Goal: Task Accomplishment & Management: Use online tool/utility

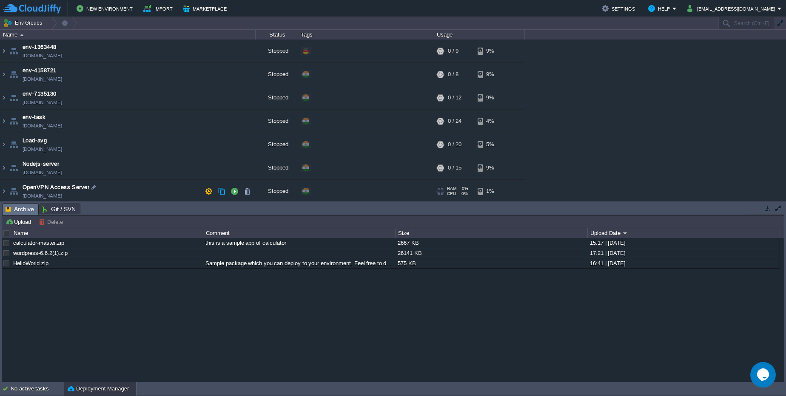
scroll to position [26, 0]
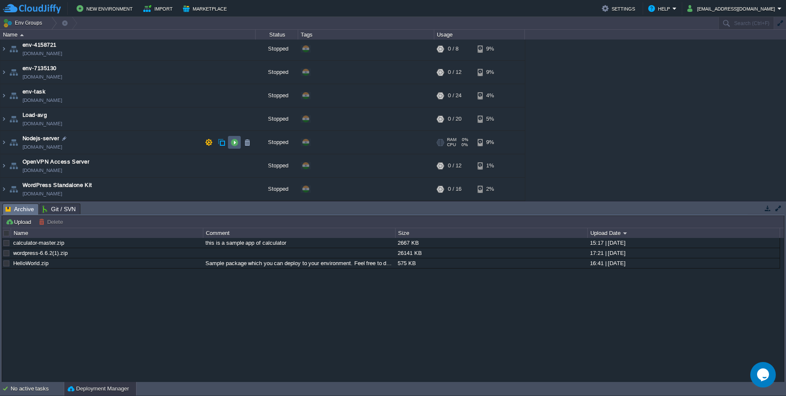
click at [233, 144] on button "button" at bounding box center [234, 143] width 8 height 8
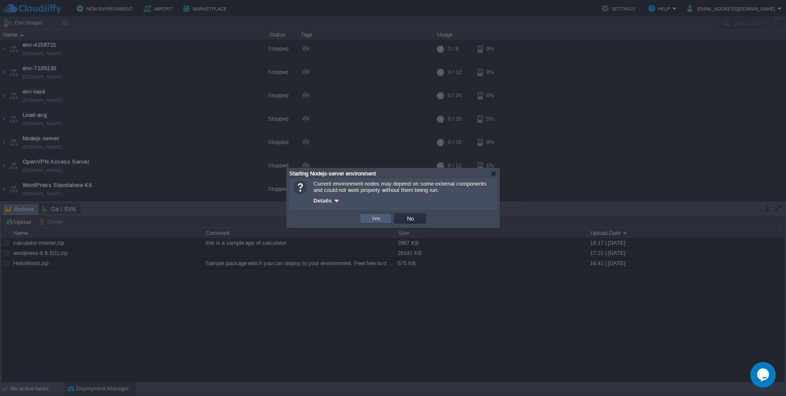
click at [381, 218] on button "Yes" at bounding box center [376, 219] width 14 height 8
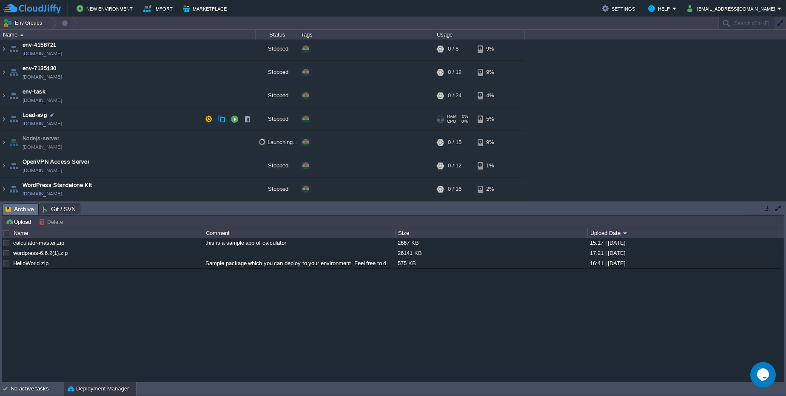
scroll to position [0, 0]
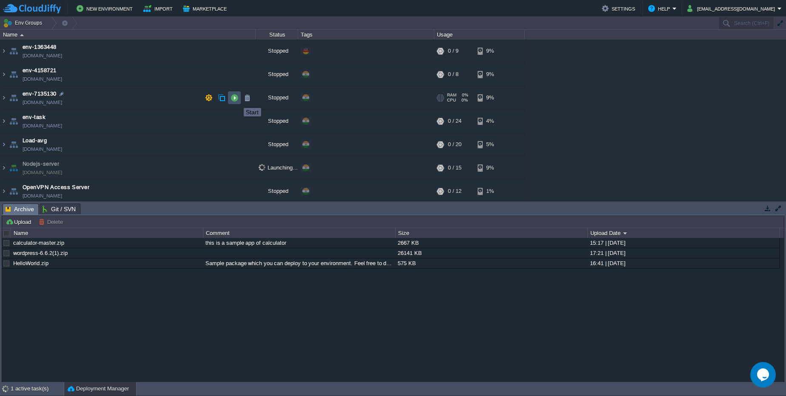
click at [237, 100] on button "button" at bounding box center [234, 98] width 8 height 8
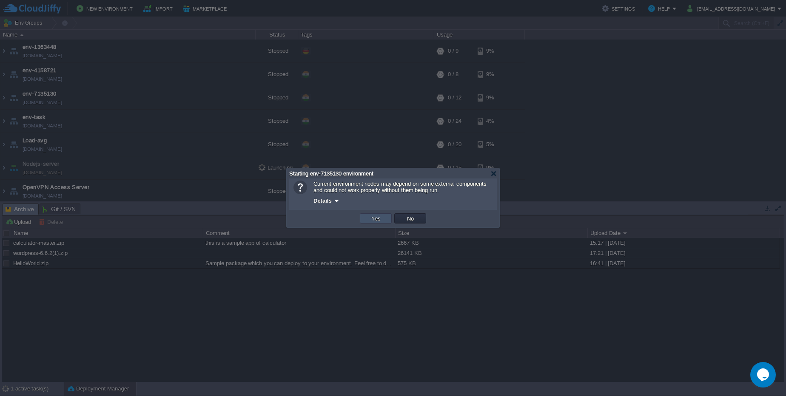
click at [372, 221] on button "Yes" at bounding box center [376, 219] width 14 height 8
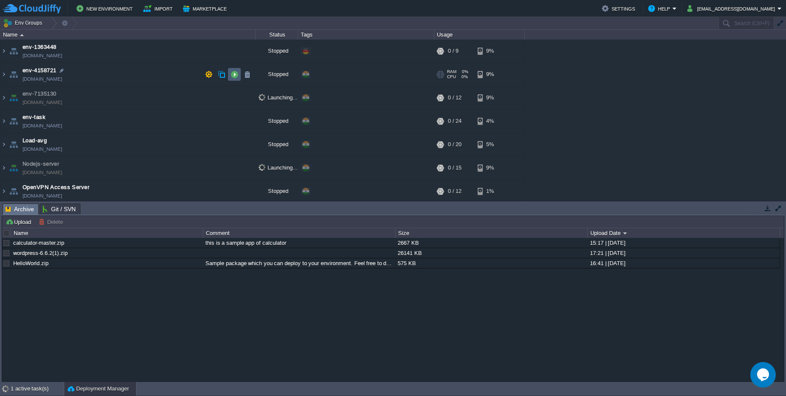
click at [230, 76] on td at bounding box center [234, 74] width 13 height 13
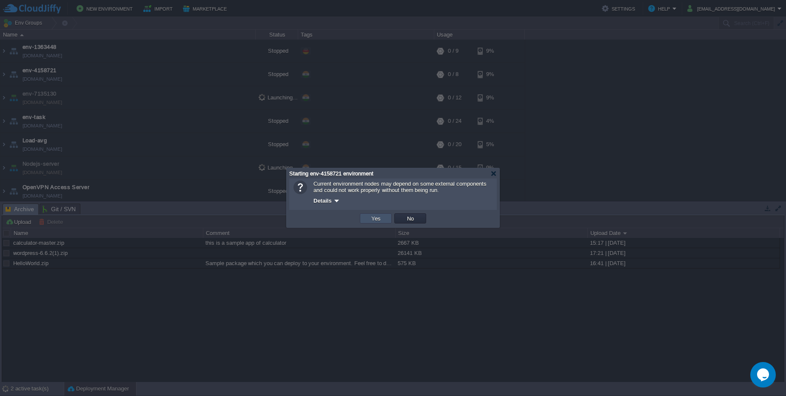
click at [373, 220] on button "Yes" at bounding box center [376, 219] width 14 height 8
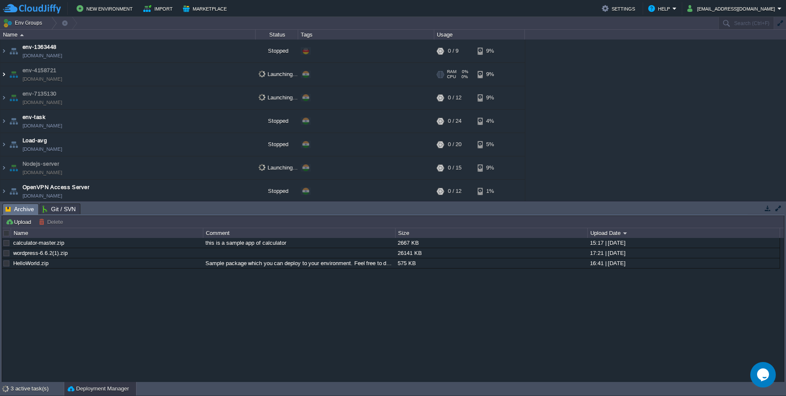
click at [3, 75] on img at bounding box center [3, 74] width 7 height 23
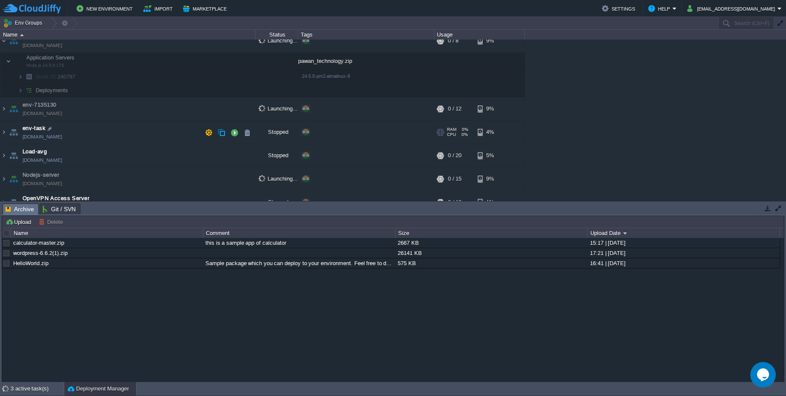
scroll to position [51, 0]
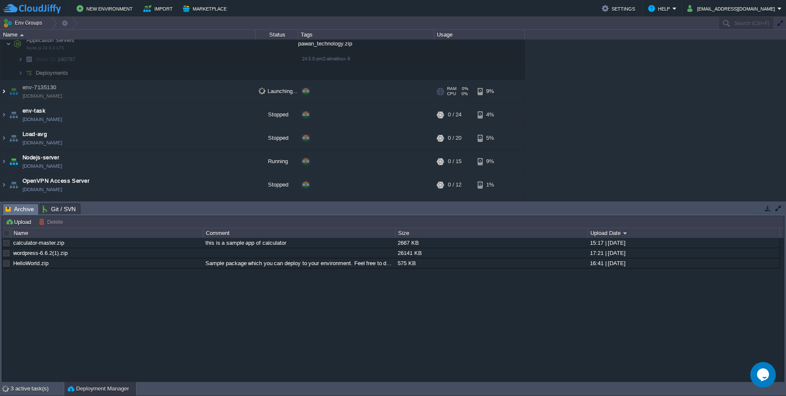
click at [3, 91] on img at bounding box center [3, 91] width 7 height 23
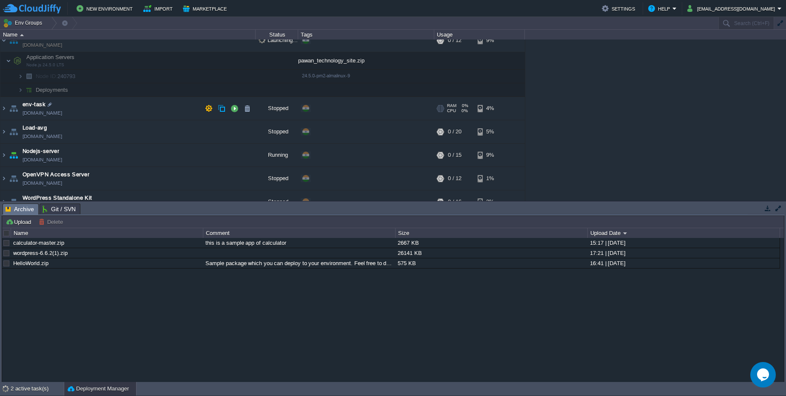
scroll to position [115, 0]
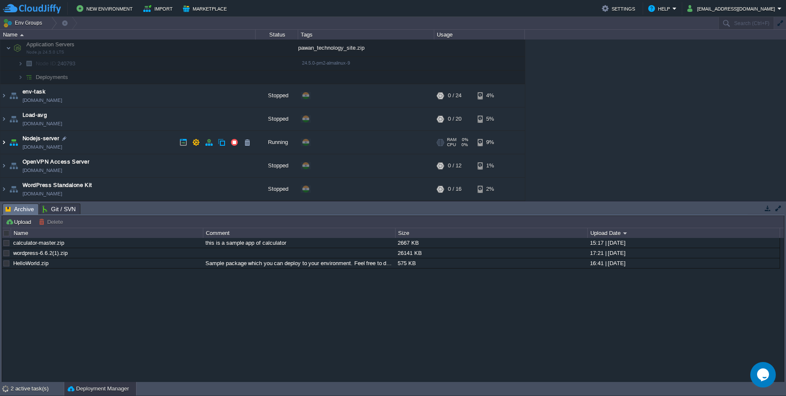
click at [5, 144] on img at bounding box center [3, 142] width 7 height 23
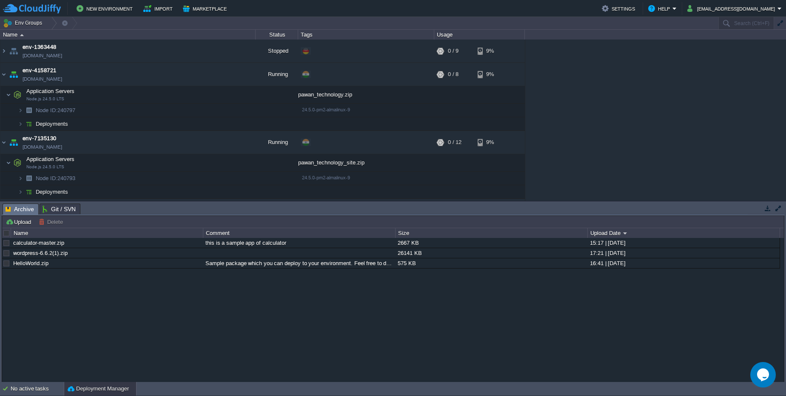
scroll to position [159, 0]
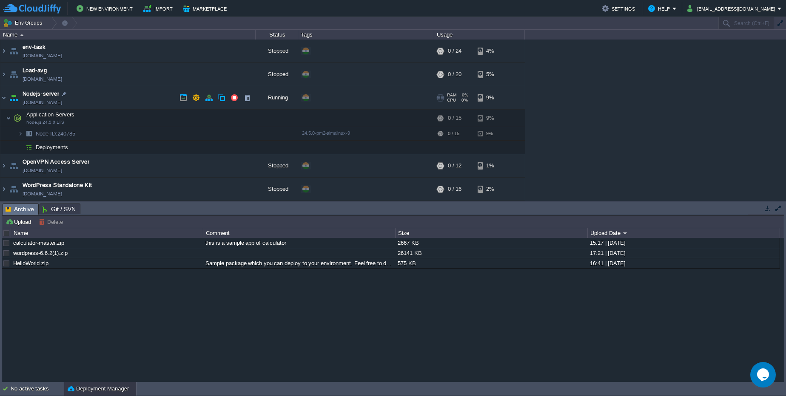
click at [62, 102] on link "nodejs-server.cloudjiffy.net" at bounding box center [43, 102] width 40 height 9
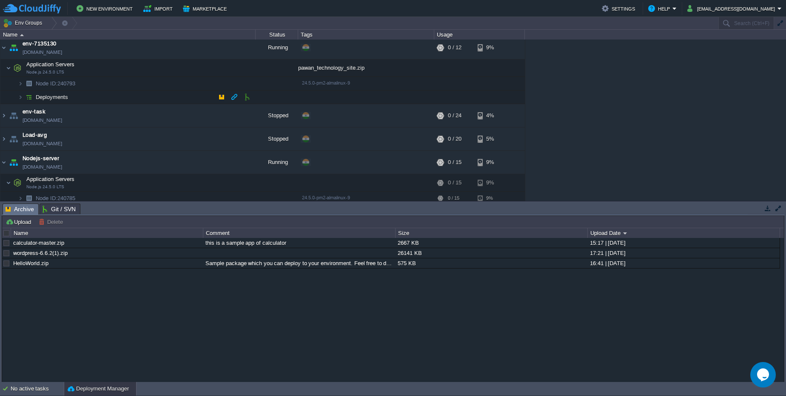
scroll to position [57, 0]
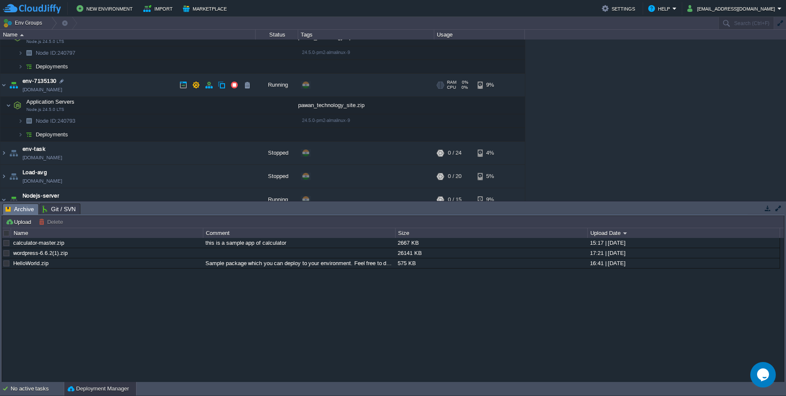
click at [52, 91] on link "env-7135130.cloudjiffy.net" at bounding box center [43, 89] width 40 height 9
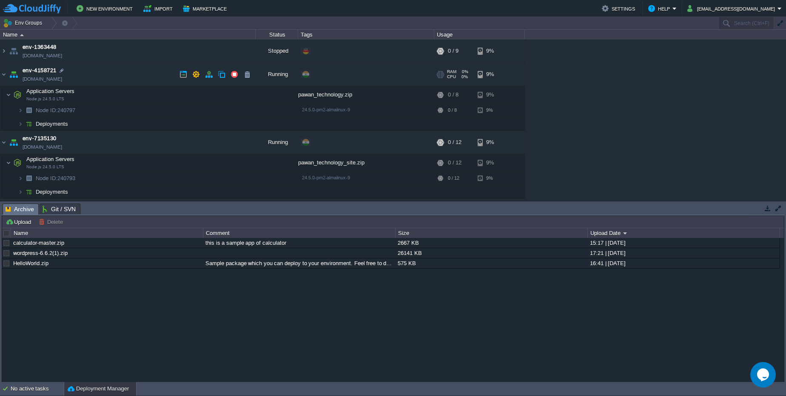
click at [60, 80] on link "env-4158721.cloudjiffy.net" at bounding box center [43, 79] width 40 height 9
click at [82, 111] on div at bounding box center [83, 111] width 8 height 8
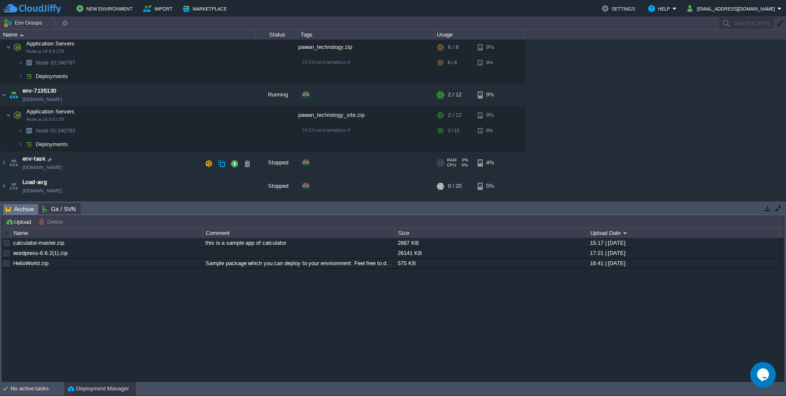
scroll to position [51, 0]
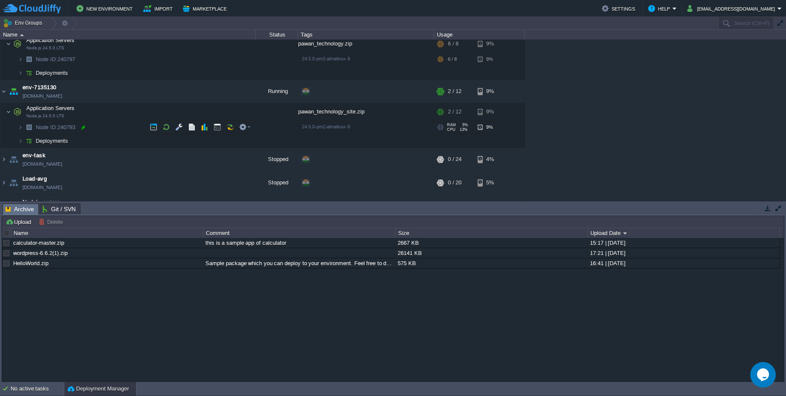
click at [82, 129] on div at bounding box center [83, 128] width 8 height 8
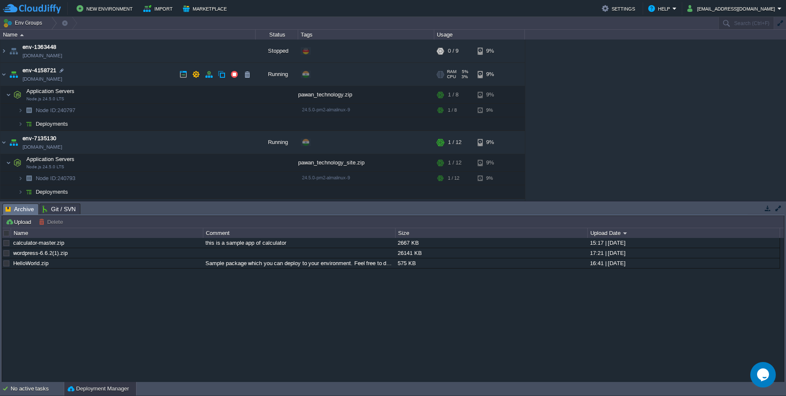
click at [62, 79] on link "env-4158721.cloudjiffy.net" at bounding box center [43, 79] width 40 height 9
click at [46, 145] on link "env-7135130.cloudjiffy.net" at bounding box center [43, 147] width 40 height 9
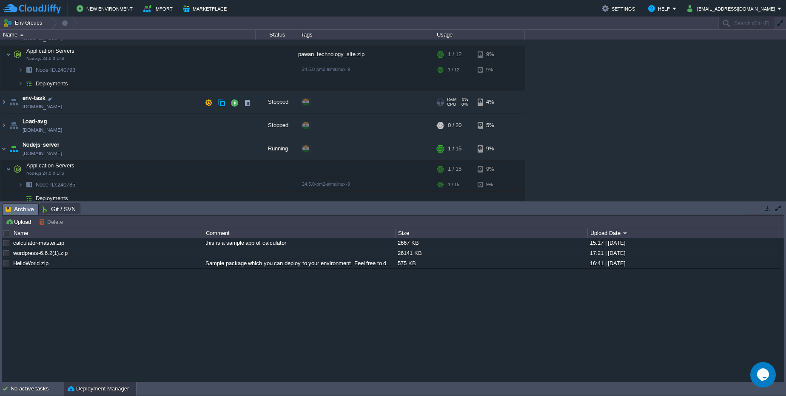
scroll to position [159, 0]
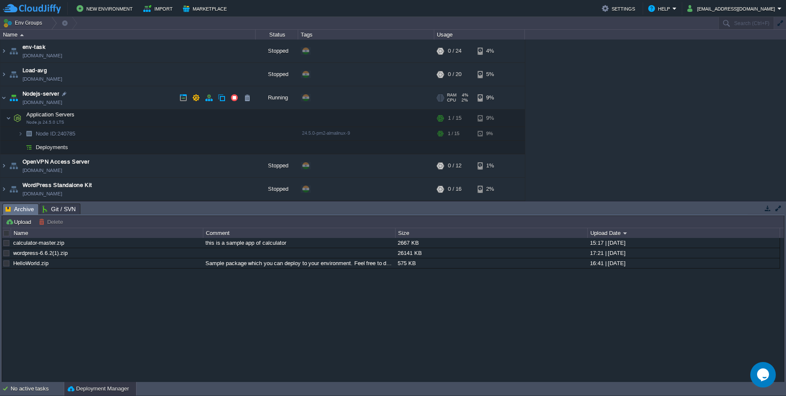
click at [62, 102] on link "nodejs-server.cloudjiffy.net" at bounding box center [43, 102] width 40 height 9
click at [59, 105] on link "nodejs-server.cloudjiffy.net" at bounding box center [43, 102] width 40 height 9
click at [79, 128] on td "Node ID: 240785" at bounding box center [127, 134] width 255 height 14
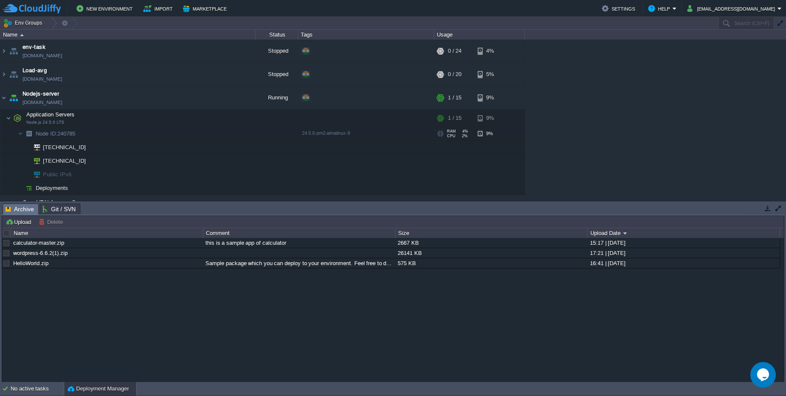
click at [80, 131] on td "Node ID: 240785" at bounding box center [127, 134] width 255 height 14
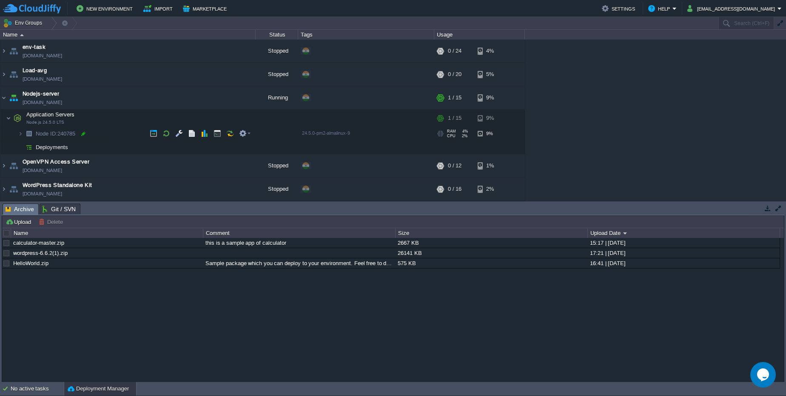
click at [81, 134] on div at bounding box center [83, 134] width 8 height 8
type input "240785"
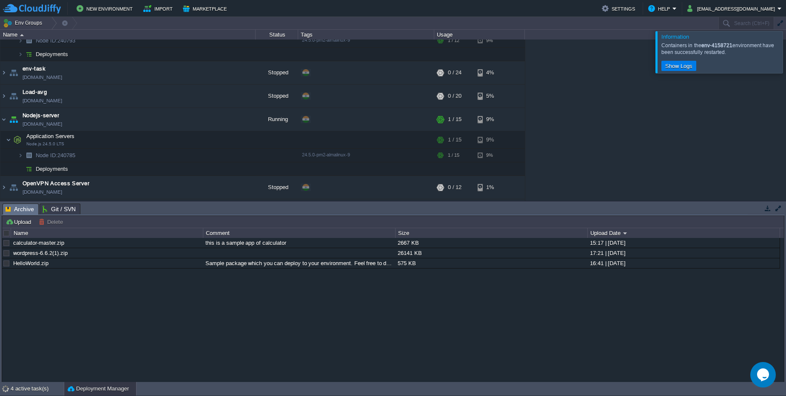
scroll to position [48, 0]
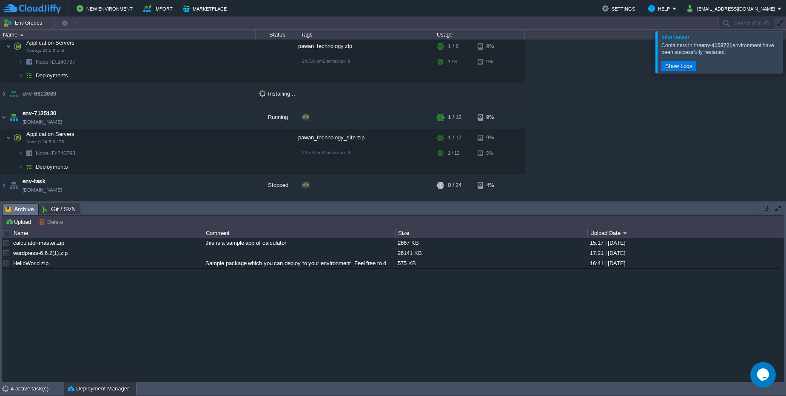
click at [780, 372] on div "calculator-master.zip this is a sample app of calculator 2667 KB 15:17 | 11 Nov…" at bounding box center [392, 310] width 781 height 144
drag, startPoint x: 758, startPoint y: 372, endPoint x: 712, endPoint y: 367, distance: 46.1
click html "Opens Chat This icon Opens the chat window."
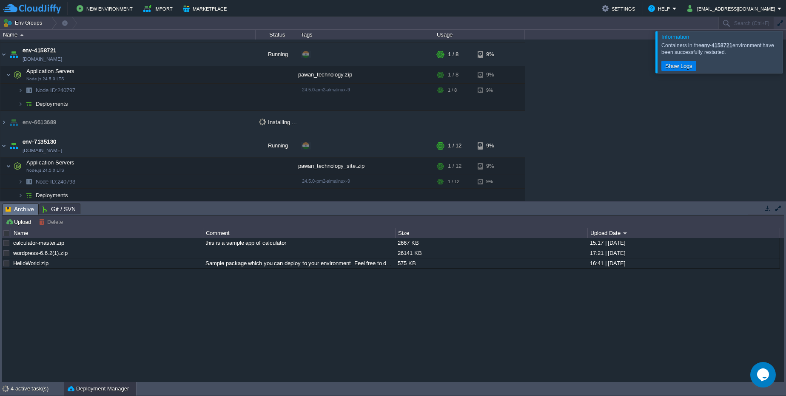
scroll to position [0, 0]
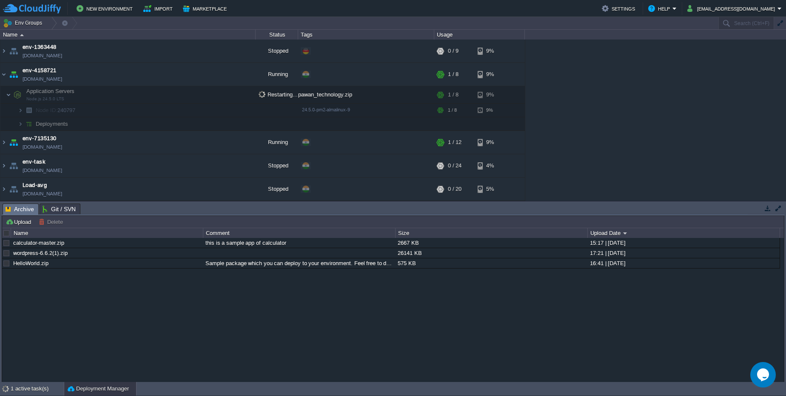
scroll to position [70, 0]
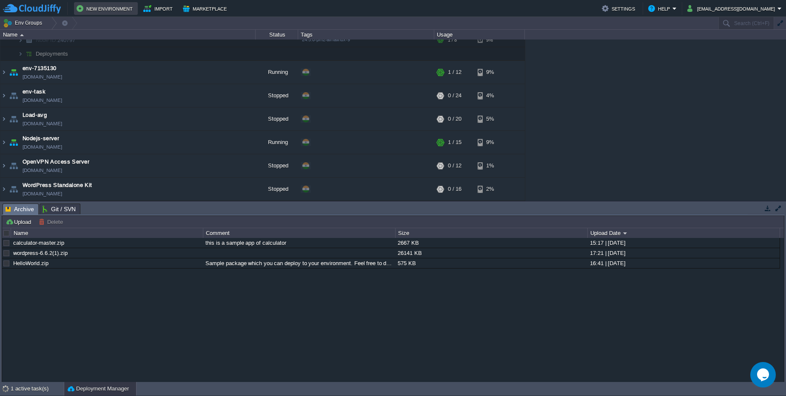
click at [98, 6] on button "New Environment" at bounding box center [106, 8] width 59 height 10
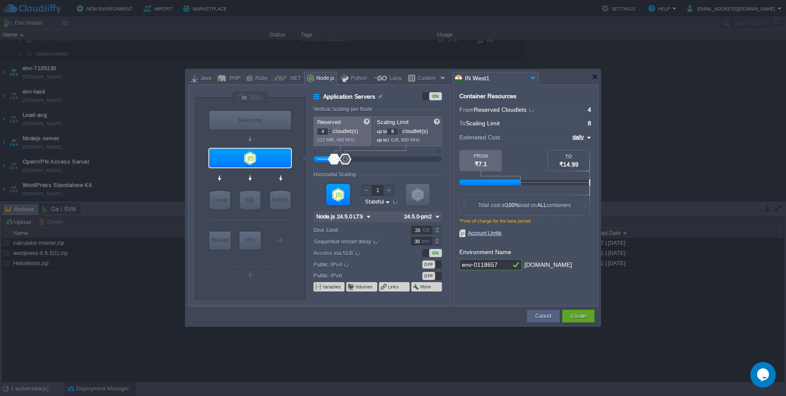
click at [155, 8] on div at bounding box center [393, 198] width 786 height 396
drag, startPoint x: 540, startPoint y: 321, endPoint x: 537, endPoint y: 315, distance: 6.3
click at [540, 321] on div "Cancel" at bounding box center [543, 316] width 20 height 13
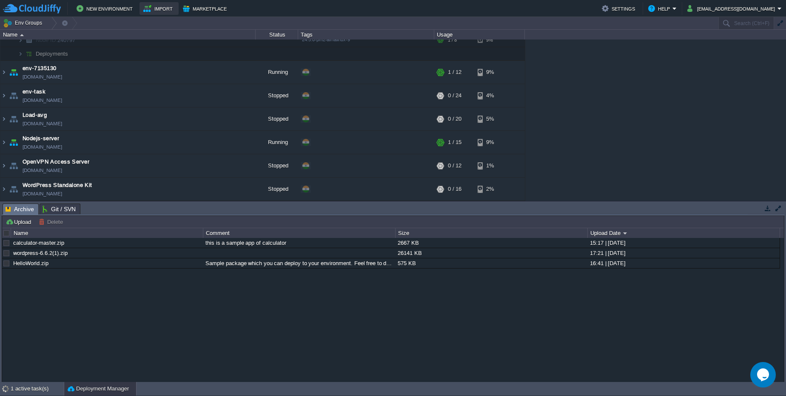
click at [171, 4] on button "Import" at bounding box center [159, 8] width 32 height 10
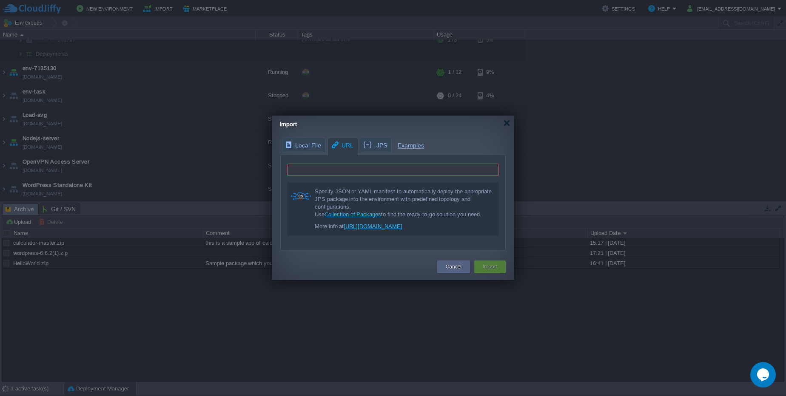
click at [347, 172] on input "text" at bounding box center [393, 170] width 212 height 12
paste input "[URL][DOMAIN_NAME]"
type input "[URL][DOMAIN_NAME]"
click at [483, 266] on button "Import" at bounding box center [489, 267] width 14 height 9
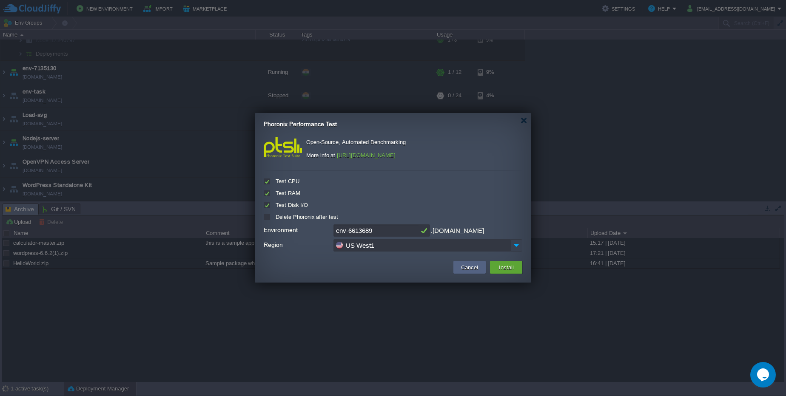
click at [516, 244] on img at bounding box center [516, 245] width 12 height 12
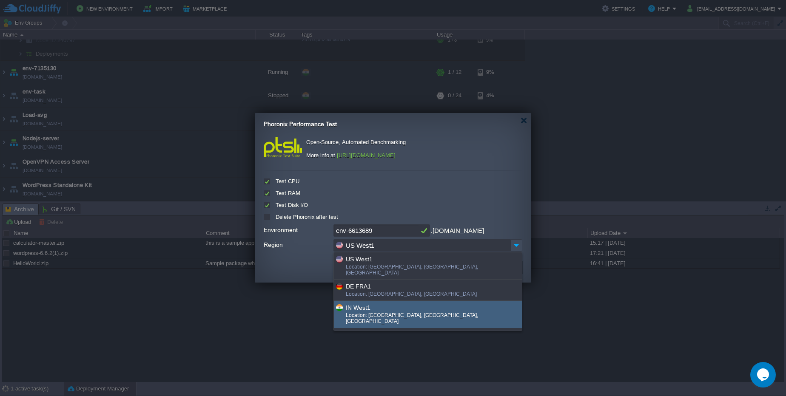
click at [465, 312] on div "Location: Pune, MH, India" at bounding box center [433, 319] width 175 height 14
type input "IN West1"
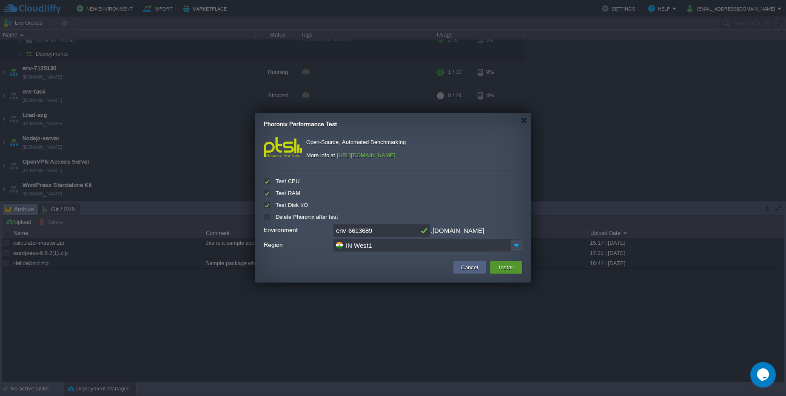
scroll to position [48, 0]
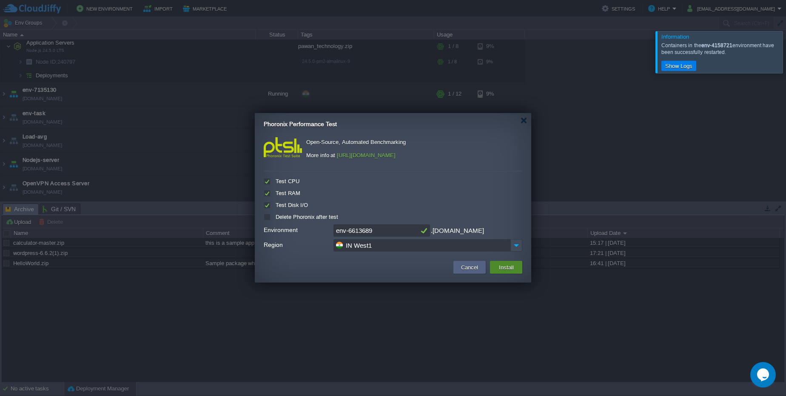
click at [504, 270] on button "Install" at bounding box center [506, 267] width 20 height 10
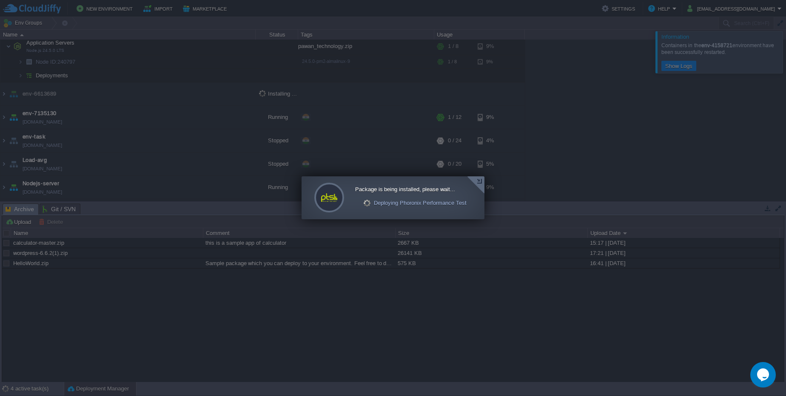
click at [477, 184] on div at bounding box center [475, 184] width 17 height 17
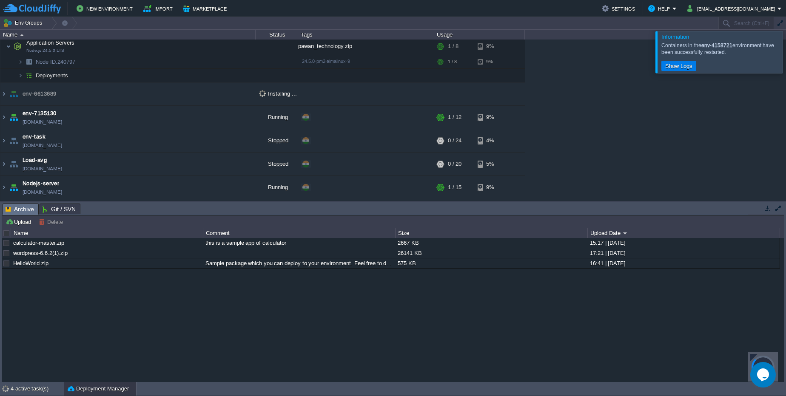
click at [753, 355] on div at bounding box center [753, 357] width 7 height 7
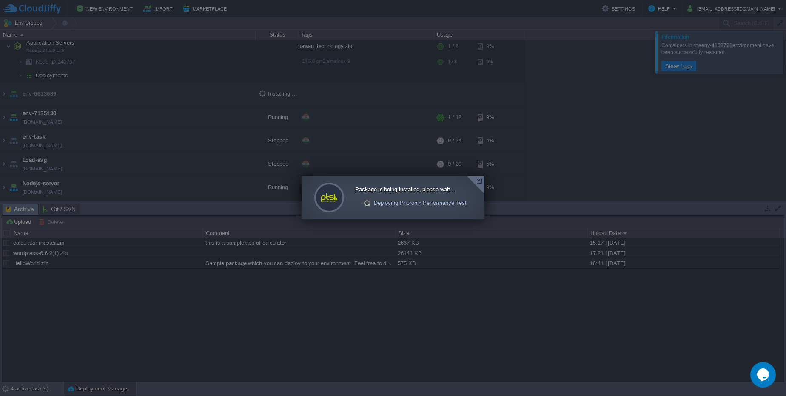
click at [478, 176] on div at bounding box center [475, 184] width 17 height 17
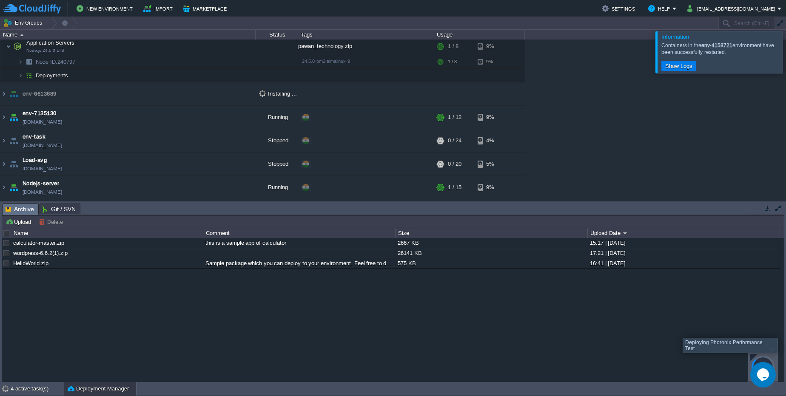
click at [755, 358] on div at bounding box center [753, 357] width 7 height 7
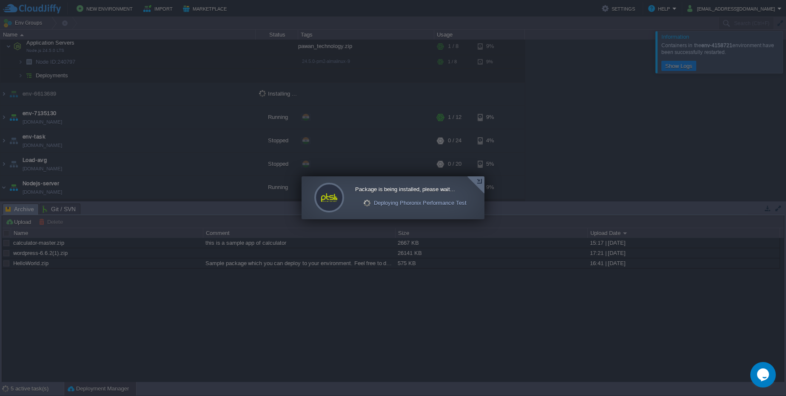
scroll to position [55, 0]
click at [479, 182] on div at bounding box center [475, 184] width 17 height 17
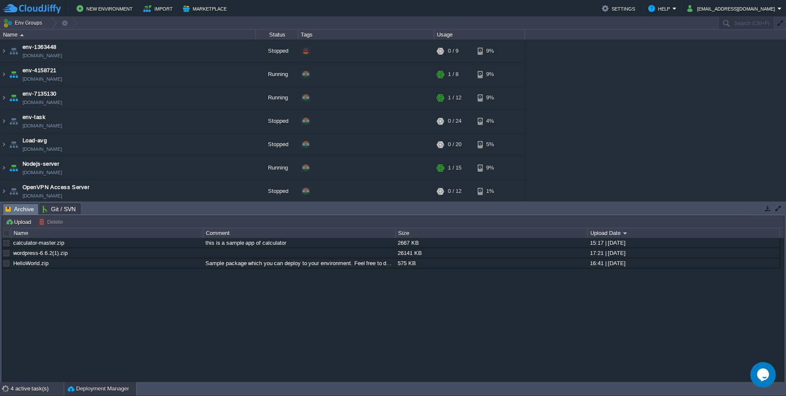
click at [40, 394] on div "4 active task(s)" at bounding box center [37, 389] width 53 height 14
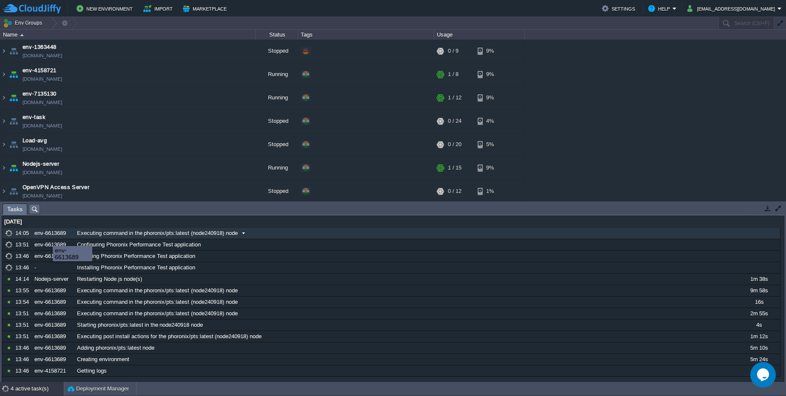
click at [40, 234] on div "env-6613689" at bounding box center [53, 233] width 42 height 11
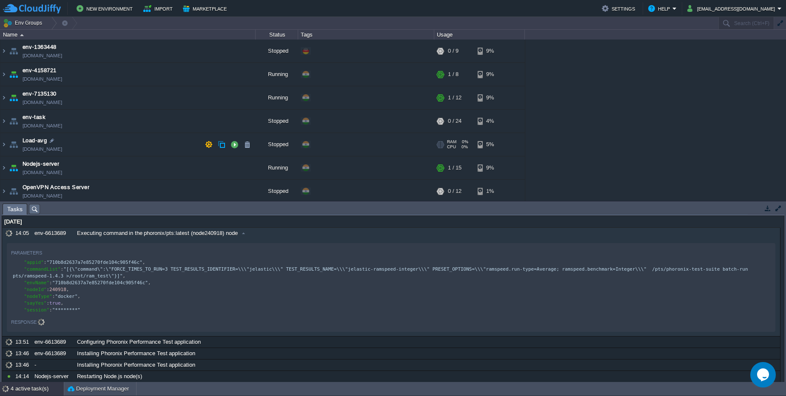
scroll to position [49, 0]
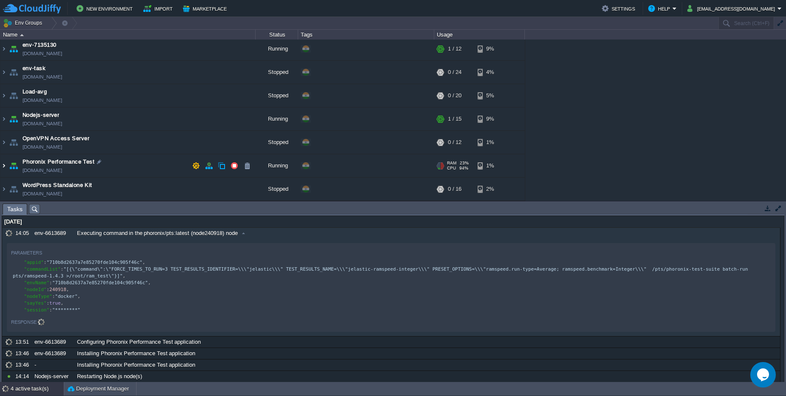
click at [3, 165] on img at bounding box center [3, 165] width 7 height 23
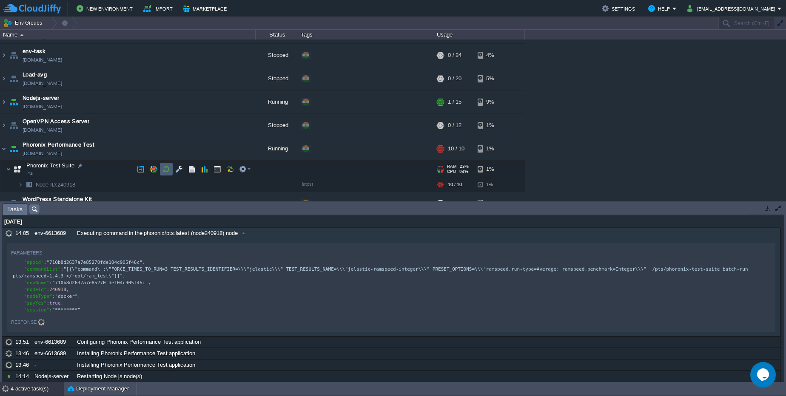
scroll to position [80, 0]
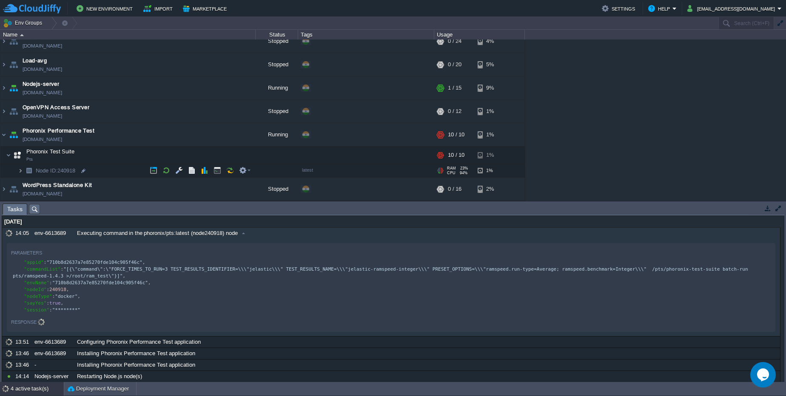
click at [22, 173] on img at bounding box center [20, 170] width 5 height 13
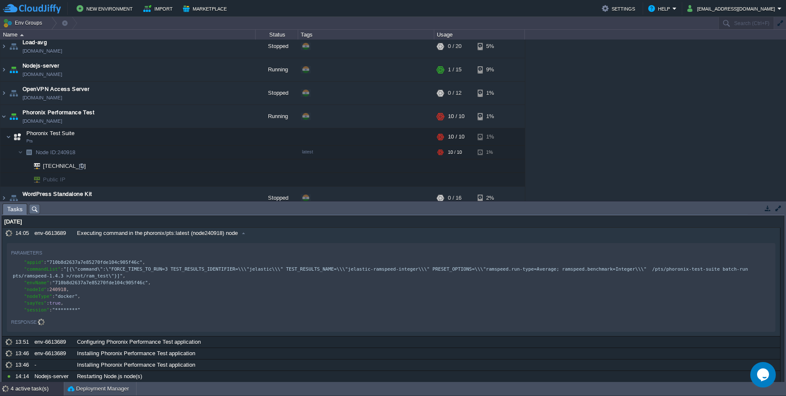
scroll to position [107, 0]
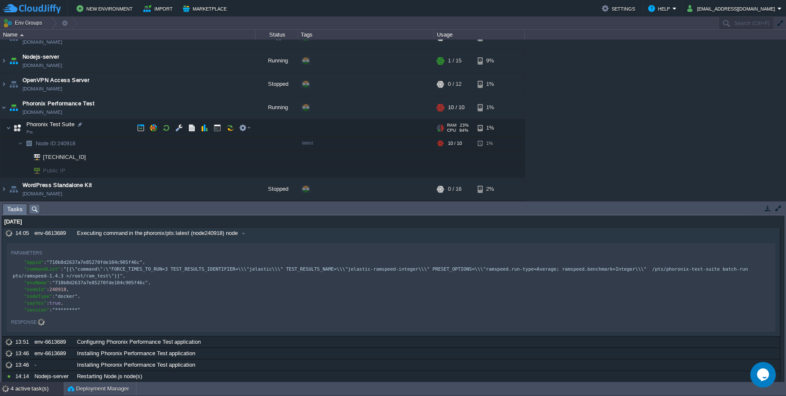
click at [15, 127] on img at bounding box center [17, 127] width 12 height 17
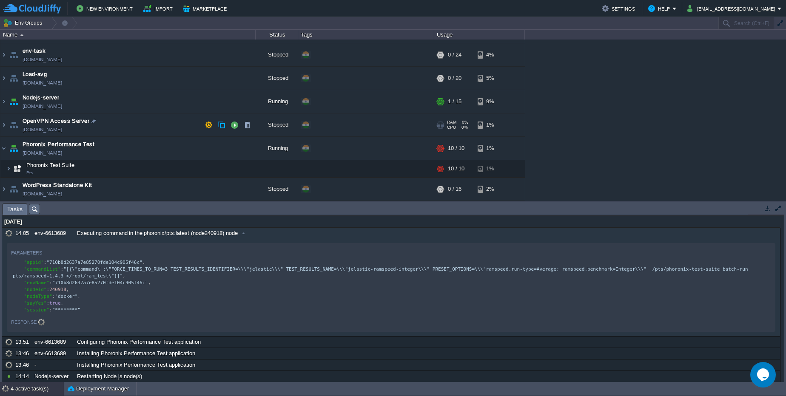
scroll to position [66, 0]
click at [5, 149] on img at bounding box center [3, 148] width 7 height 23
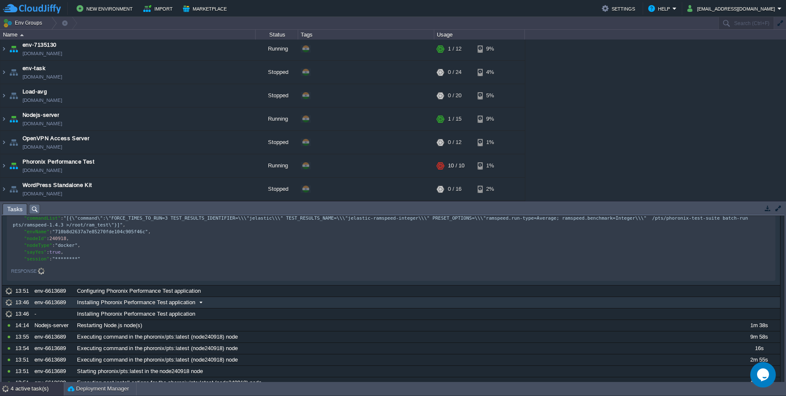
scroll to position [0, 0]
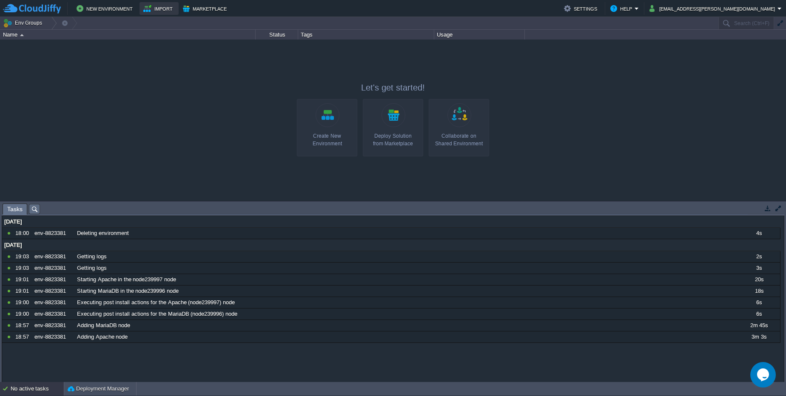
click at [160, 4] on button "Import" at bounding box center [159, 8] width 32 height 10
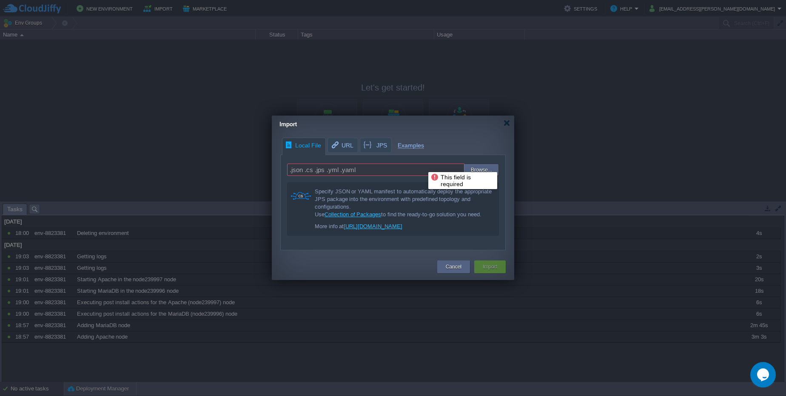
click at [423, 165] on input ".json .cs .jps .yml .yaml" at bounding box center [375, 170] width 177 height 12
click at [420, 170] on input ".json .cs .jps .yml .yaml" at bounding box center [375, 170] width 177 height 12
click at [411, 168] on input ".json .cs .jps .yml .yaml" at bounding box center [375, 170] width 177 height 12
drag, startPoint x: 408, startPoint y: 170, endPoint x: 370, endPoint y: 174, distance: 37.6
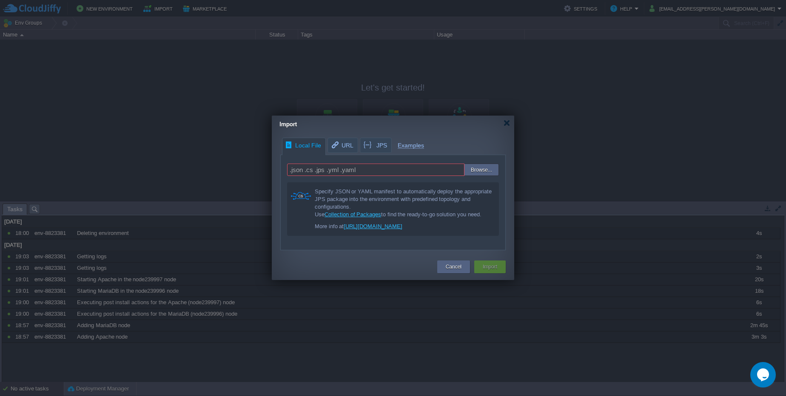
click at [370, 174] on input ".json .cs .jps .yml .yaml" at bounding box center [375, 170] width 177 height 12
click at [364, 169] on input ".json .cs .jps .yml .yaml" at bounding box center [375, 170] width 177 height 12
drag, startPoint x: 364, startPoint y: 169, endPoint x: 352, endPoint y: 168, distance: 12.4
click at [352, 168] on input ".json .cs .jps .yml .yaml" at bounding box center [375, 170] width 177 height 12
click at [356, 169] on input ".json .cs .jps .yml .yaml" at bounding box center [375, 170] width 177 height 12
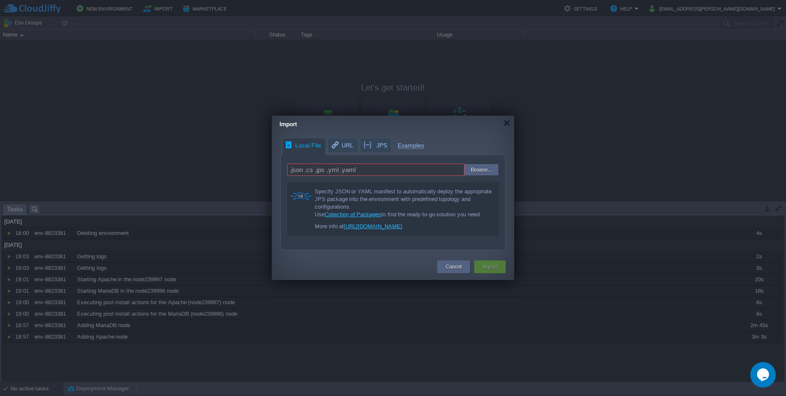
click at [348, 169] on input ".json .cs .jps .yml .yaml" at bounding box center [375, 170] width 177 height 12
click at [412, 170] on input ".json .cs .jps .yml .yaml" at bounding box center [375, 170] width 177 height 12
click at [393, 168] on input ".json .cs .jps .yml .yaml" at bounding box center [375, 170] width 177 height 12
drag, startPoint x: 393, startPoint y: 168, endPoint x: 361, endPoint y: 173, distance: 32.2
click at [361, 173] on input ".json .cs .jps .yml .yaml" at bounding box center [375, 170] width 177 height 12
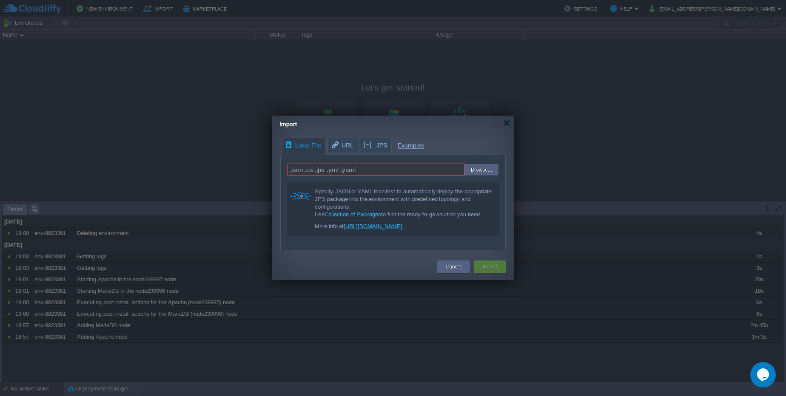
click at [361, 173] on input ".json .cs .jps .yml .yaml" at bounding box center [375, 170] width 177 height 12
drag, startPoint x: 361, startPoint y: 173, endPoint x: 342, endPoint y: 169, distance: 19.1
click at [342, 169] on input ".json .cs .jps .yml .yaml" at bounding box center [375, 170] width 177 height 12
click at [404, 173] on input ".json .cs .jps .yml .yaml" at bounding box center [375, 170] width 177 height 12
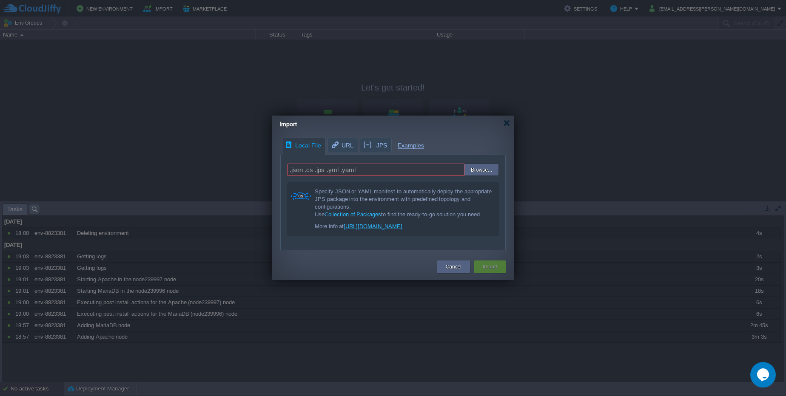
drag, startPoint x: 402, startPoint y: 176, endPoint x: 396, endPoint y: 163, distance: 14.5
click at [396, 163] on form ".json .cs .jps .yml .yaml Browse... Specify JSON or YAML manifest to automatica…" at bounding box center [393, 199] width 224 height 89
click at [402, 225] on link "[URL][DOMAIN_NAME]" at bounding box center [372, 226] width 59 height 6
click at [346, 141] on span "URL" at bounding box center [341, 145] width 23 height 14
click at [353, 175] on input "text" at bounding box center [393, 170] width 212 height 12
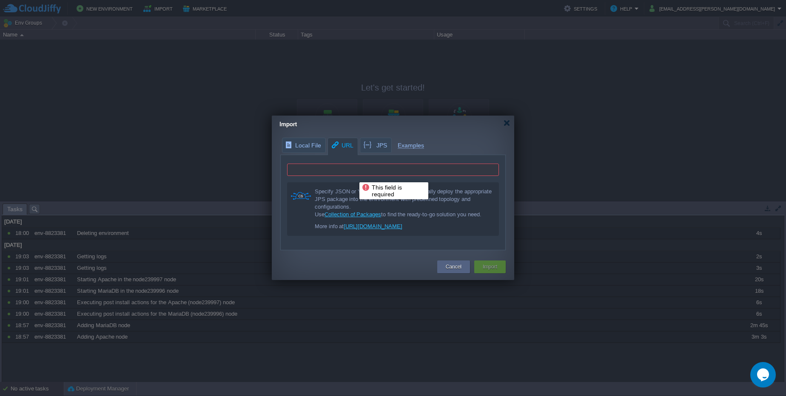
paste input "[URL][DOMAIN_NAME]"
type input "[URL][DOMAIN_NAME]"
click at [486, 263] on button "Import" at bounding box center [489, 267] width 14 height 9
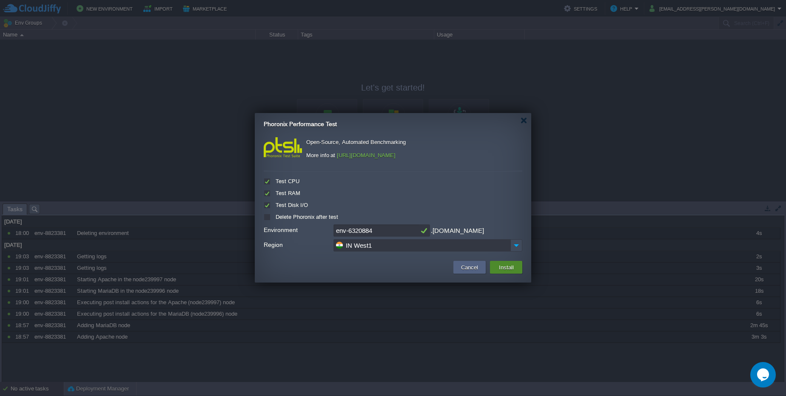
click at [507, 267] on button "Install" at bounding box center [506, 267] width 20 height 10
